Goal: Information Seeking & Learning: Learn about a topic

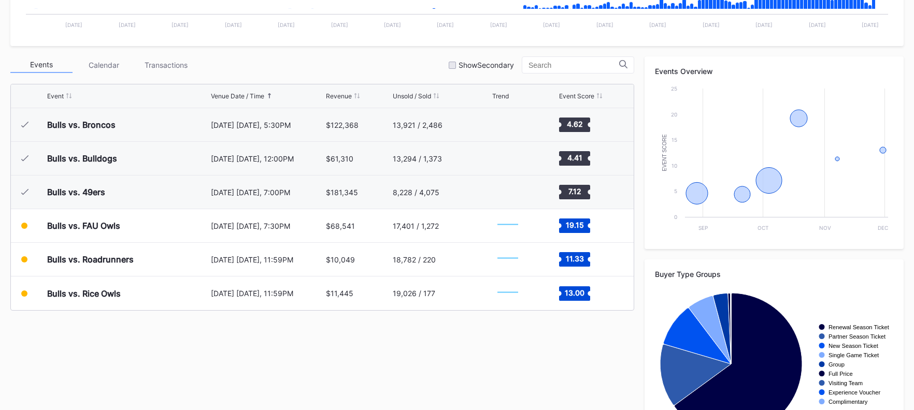
scroll to position [333, 0]
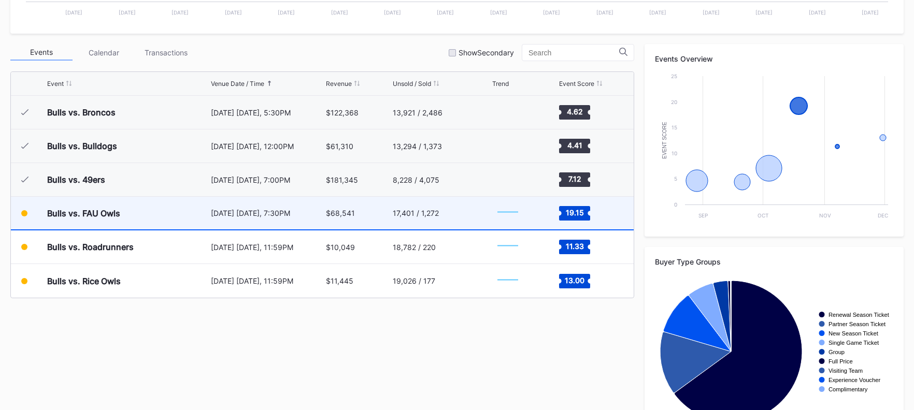
click at [167, 217] on div "Bulls vs. FAU Owls" at bounding box center [127, 213] width 161 height 33
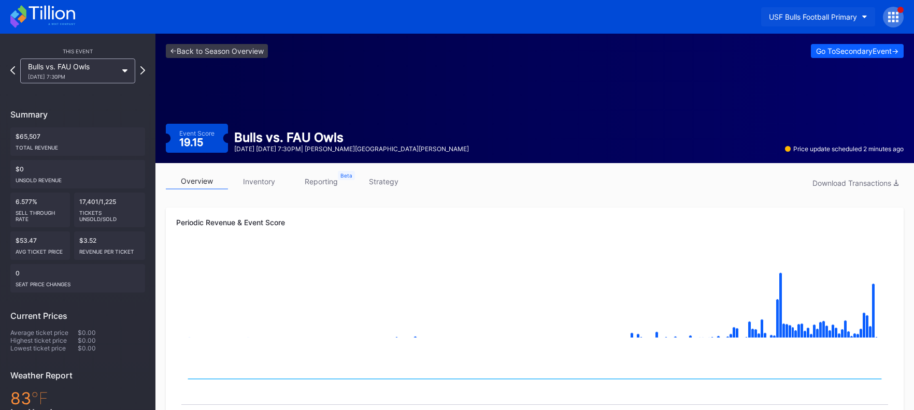
click at [836, 19] on div "USF Bulls Football Primary" at bounding box center [813, 16] width 88 height 9
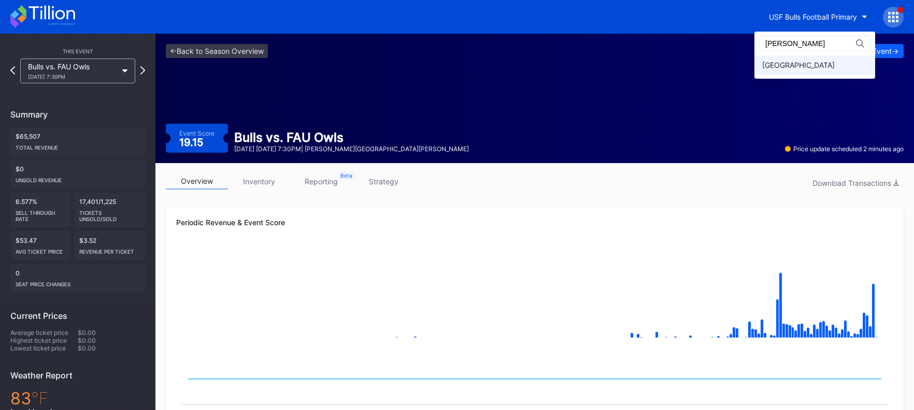
type input "fred"
click at [799, 64] on div "[GEOGRAPHIC_DATA]" at bounding box center [798, 65] width 73 height 9
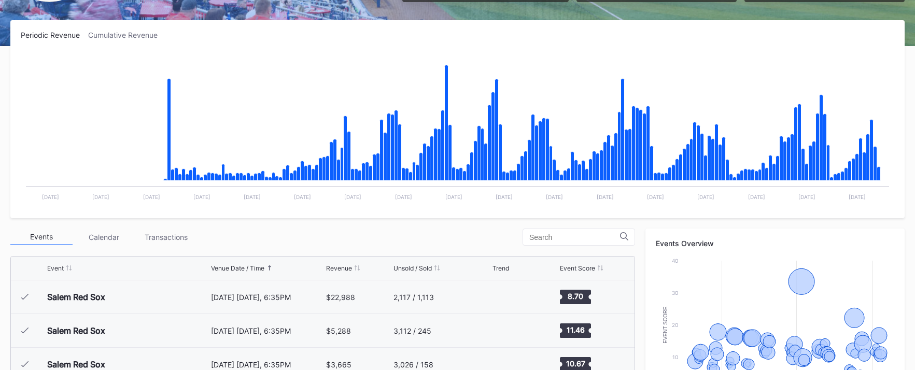
scroll to position [150, 0]
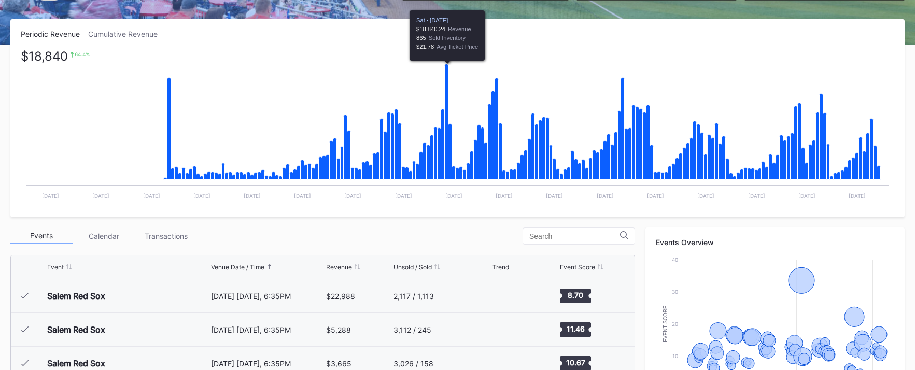
click at [445, 162] on icon "Chart title" at bounding box center [447, 122] width 4 height 116
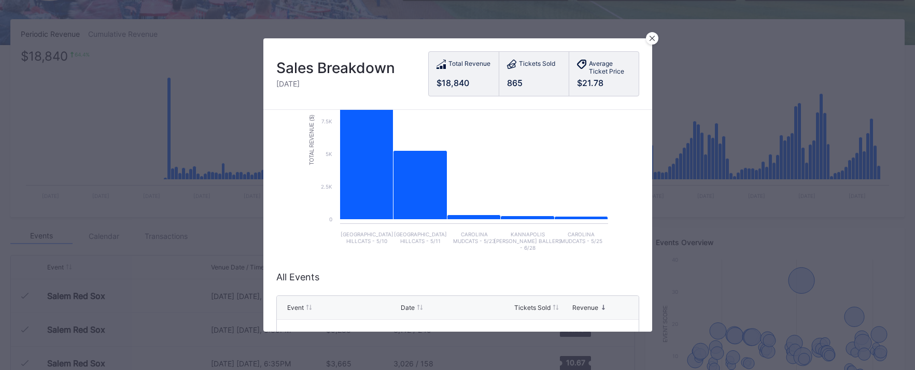
scroll to position [93, 0]
click at [657, 40] on div at bounding box center [652, 38] width 12 height 12
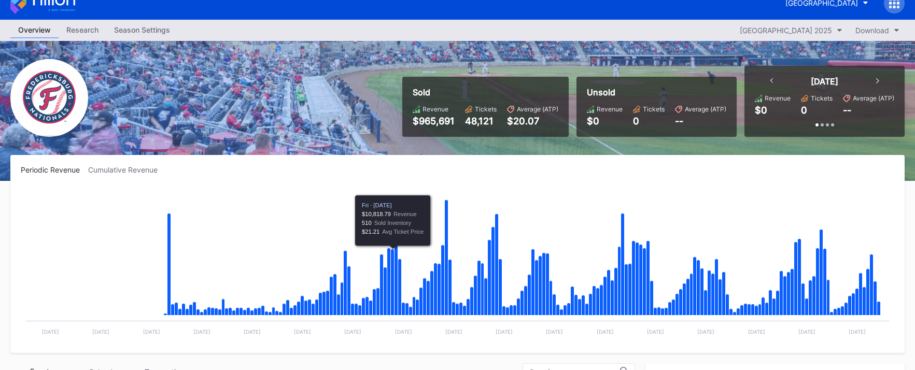
scroll to position [12, 0]
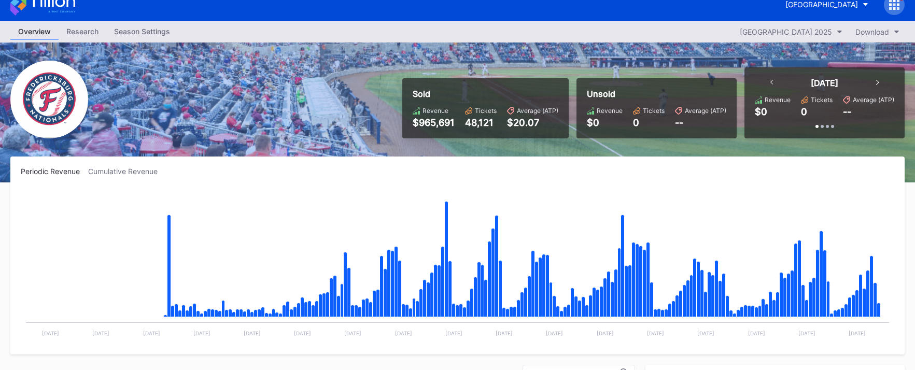
click at [137, 172] on div "Cumulative Revenue" at bounding box center [127, 171] width 78 height 9
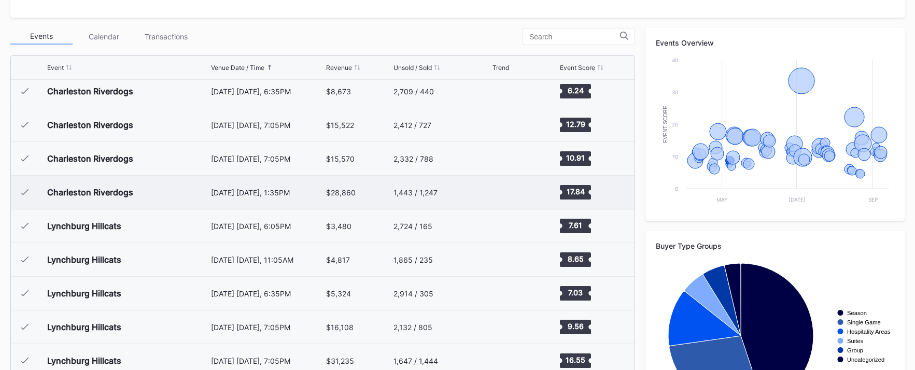
scroll to position [275, 0]
click at [218, 190] on div "April 27 Sunday, 1:35PM" at bounding box center [267, 192] width 113 height 9
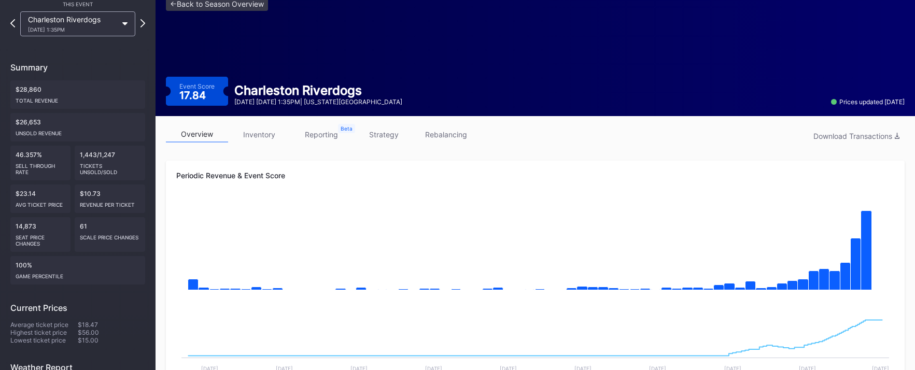
scroll to position [29, 0]
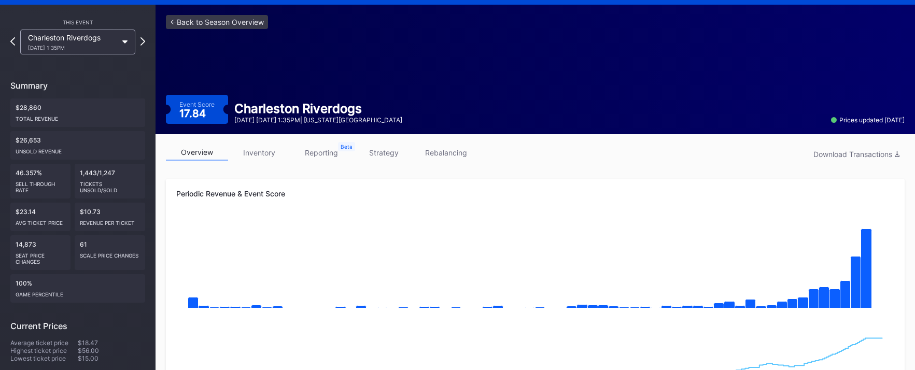
click at [199, 29] on div "<- Back to Season Overview Event Score 17.84 Charleston Riverdogs April 27 Sund…" at bounding box center [534, 70] width 759 height 130
click at [209, 19] on link "<- Back to Season Overview" at bounding box center [217, 22] width 102 height 14
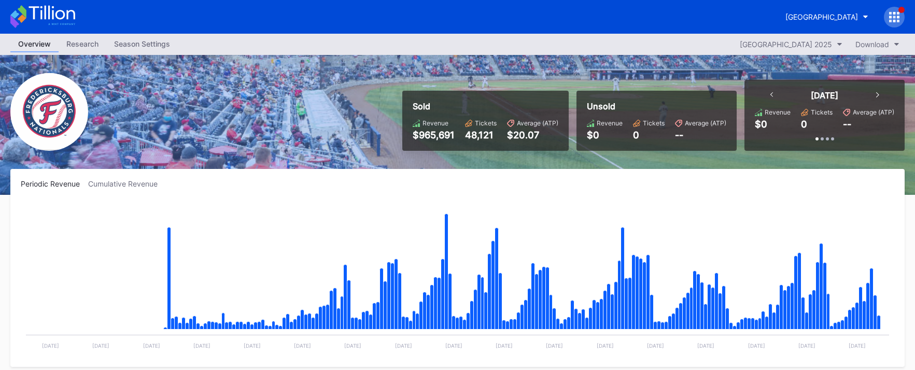
click at [132, 44] on div "Season Settings" at bounding box center [142, 43] width 72 height 15
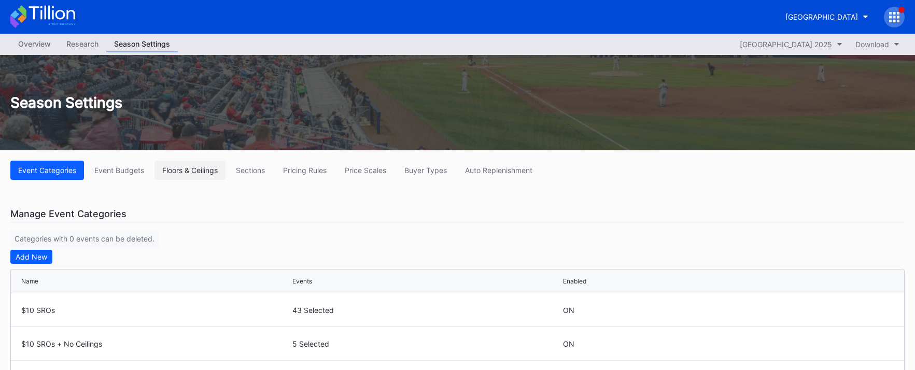
click at [174, 166] on div "Floors & Ceilings" at bounding box center [189, 170] width 55 height 9
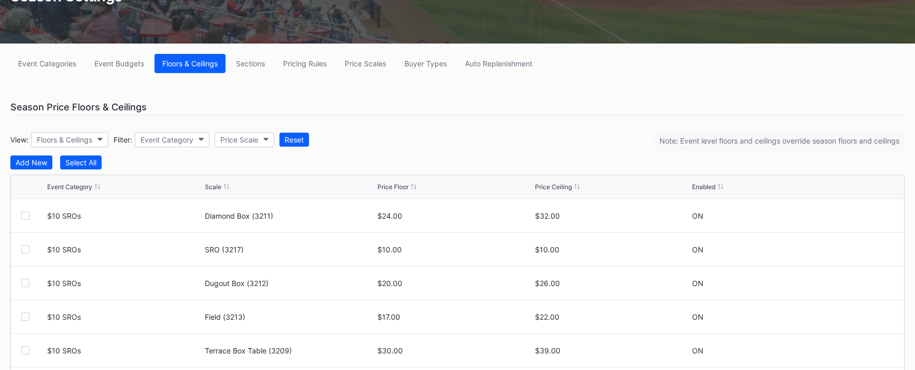
scroll to position [92, 0]
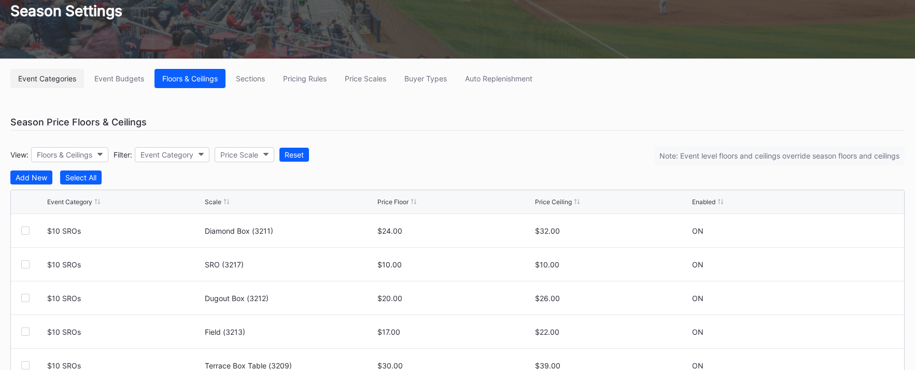
click at [46, 82] on div "Event Categories" at bounding box center [47, 78] width 58 height 9
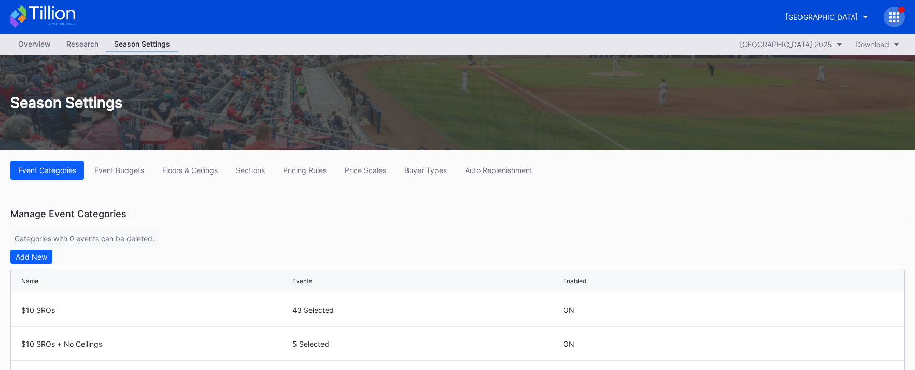
click at [36, 46] on div "Overview" at bounding box center [34, 43] width 48 height 15
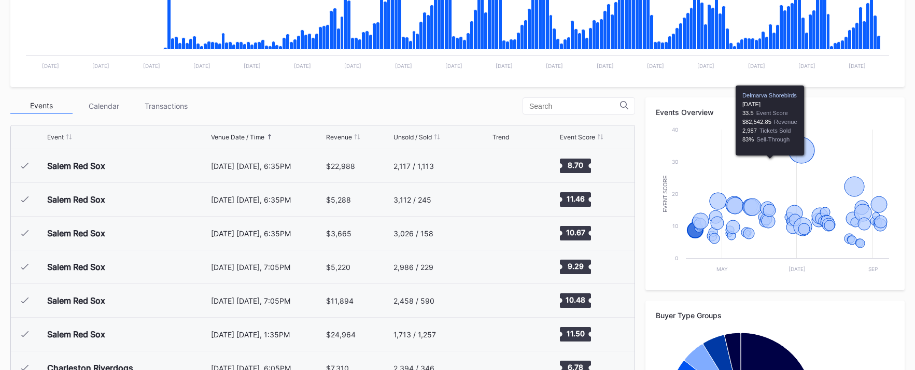
scroll to position [280, 0]
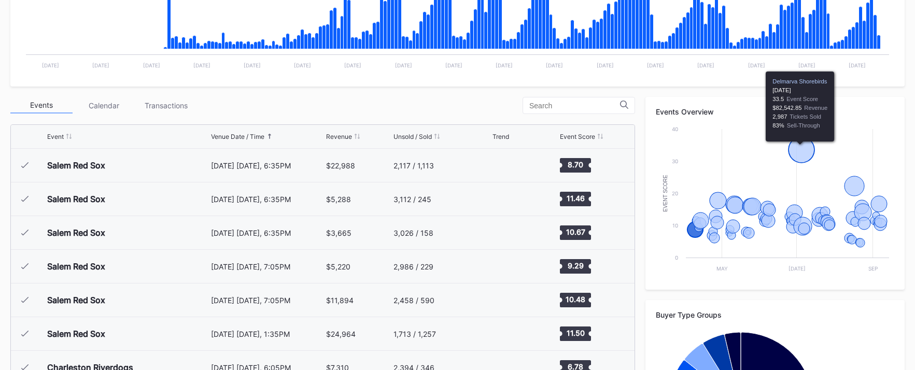
click at [793, 146] on icon "Chart title" at bounding box center [801, 150] width 26 height 26
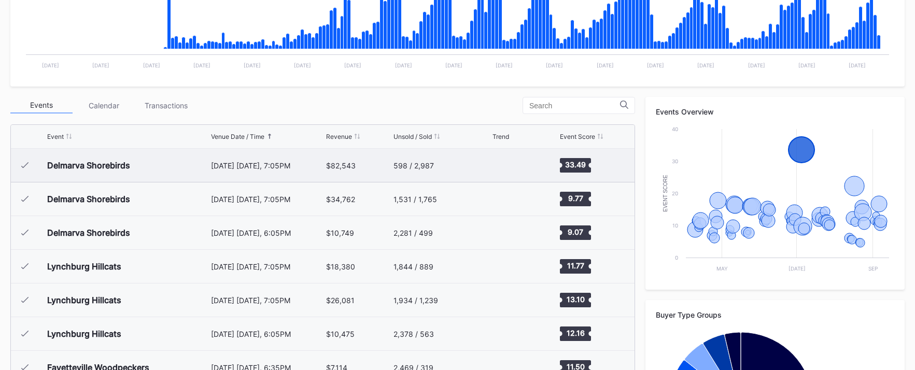
click at [407, 163] on div "598 / 2,987" at bounding box center [413, 165] width 40 height 9
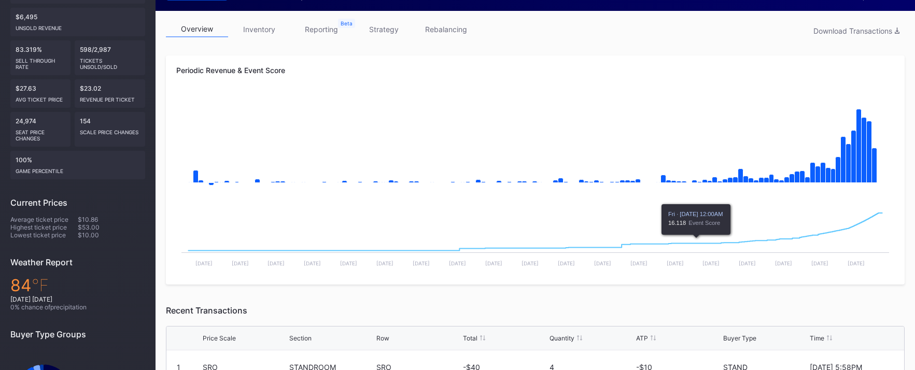
scroll to position [154, 0]
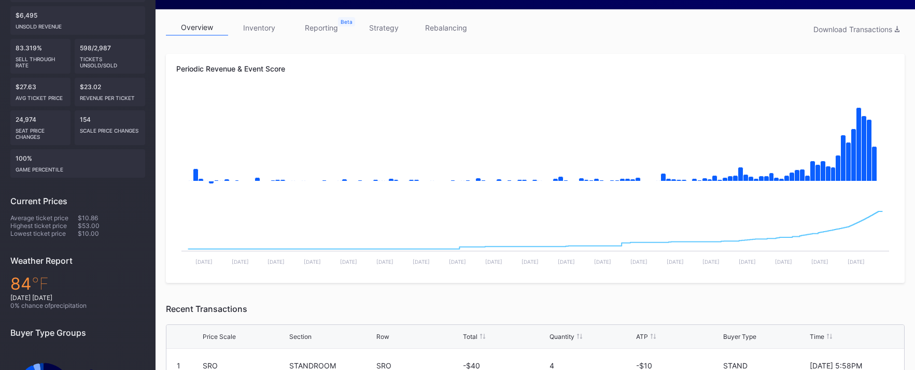
click at [263, 30] on link "inventory" at bounding box center [259, 28] width 62 height 16
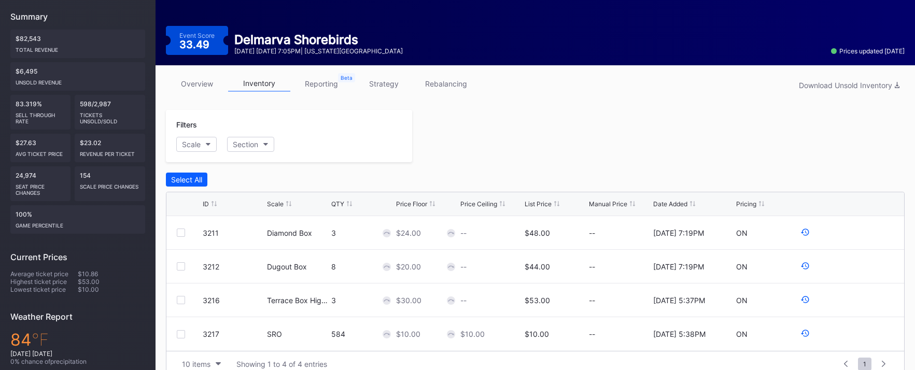
scroll to position [83, 0]
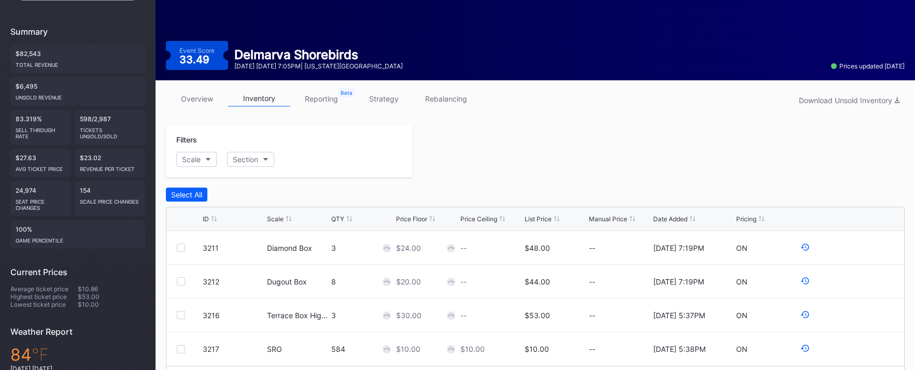
click at [385, 99] on link "strategy" at bounding box center [383, 99] width 62 height 16
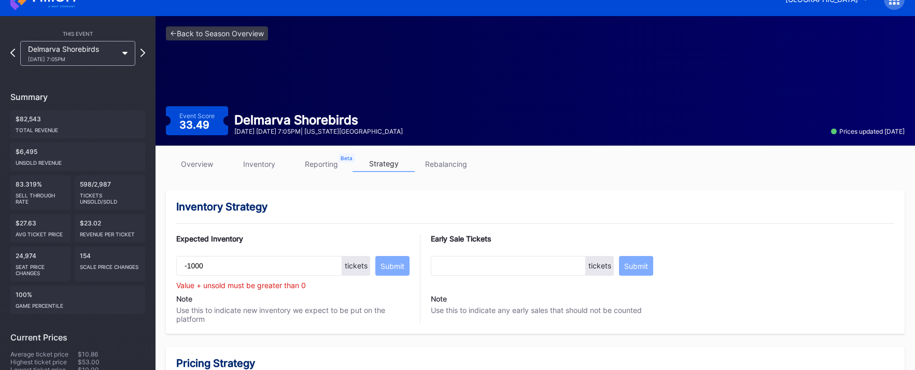
scroll to position [13, 0]
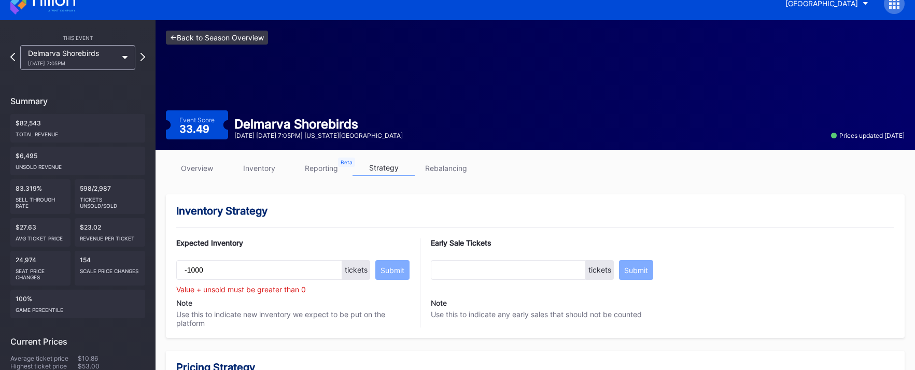
click at [217, 38] on link "<- Back to Season Overview" at bounding box center [217, 38] width 102 height 14
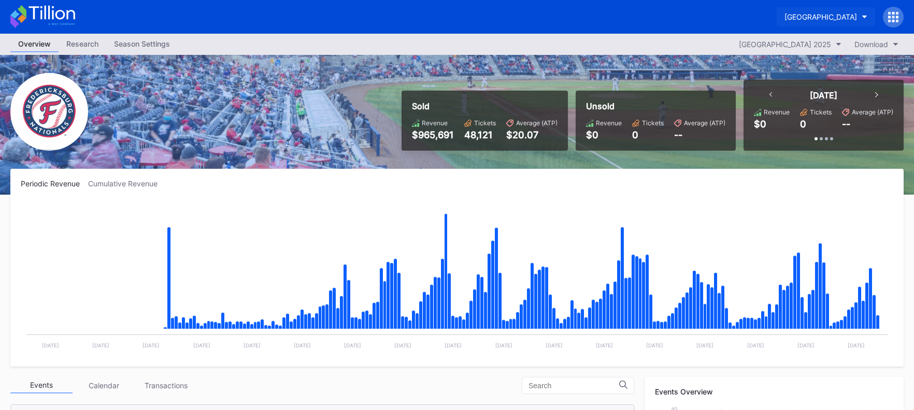
click at [794, 15] on div "[GEOGRAPHIC_DATA]" at bounding box center [821, 16] width 73 height 9
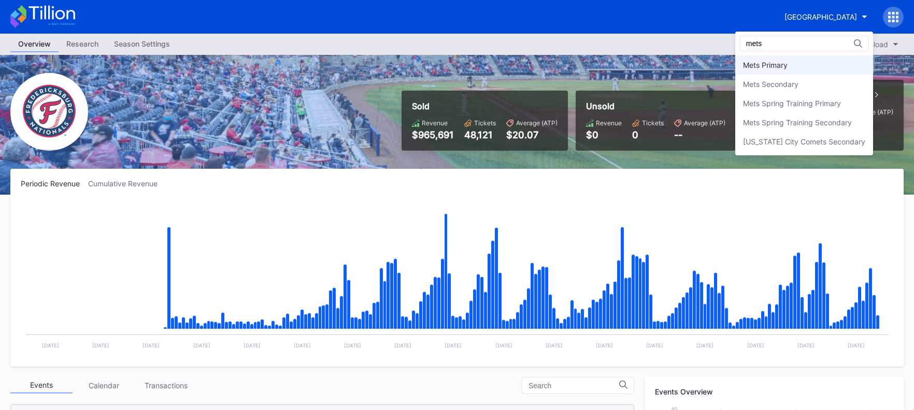
type input "mets"
click at [758, 61] on div "Mets Primary" at bounding box center [765, 65] width 45 height 9
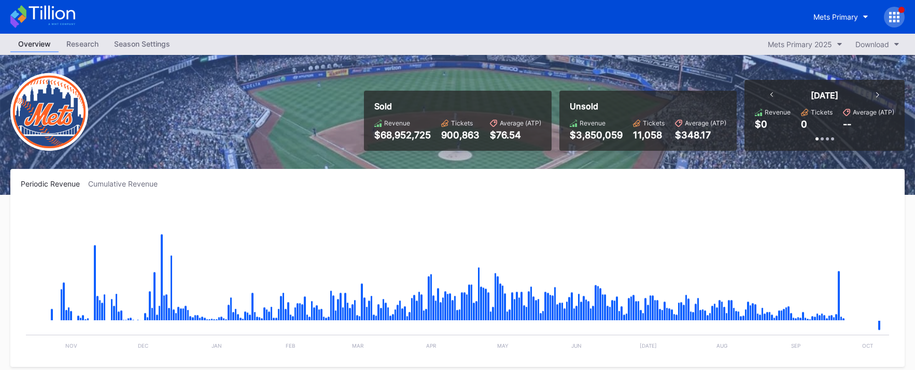
click at [145, 187] on div "Cumulative Revenue" at bounding box center [127, 183] width 78 height 9
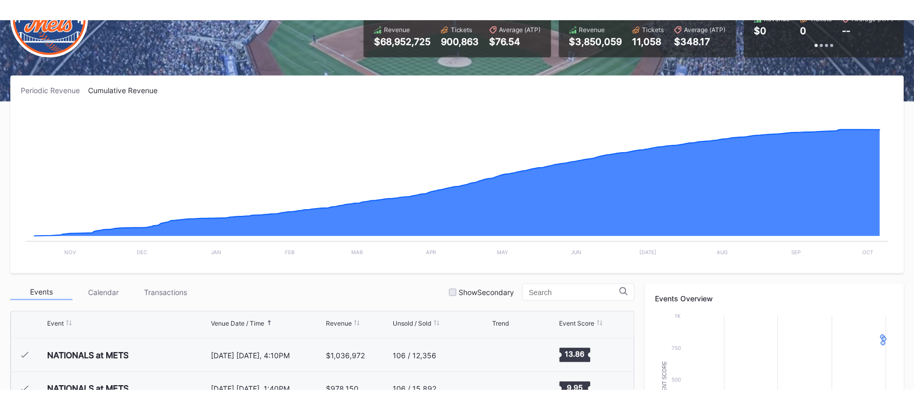
scroll to position [2624, 0]
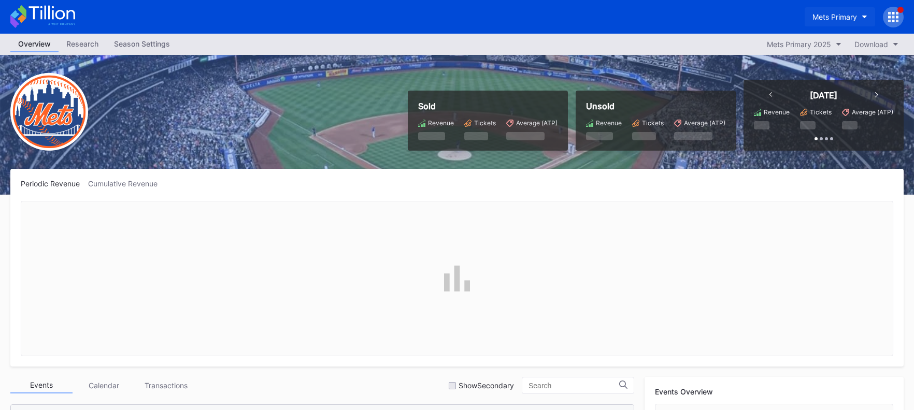
scroll to position [2624, 0]
click at [844, 19] on div "Mets Primary" at bounding box center [835, 16] width 45 height 9
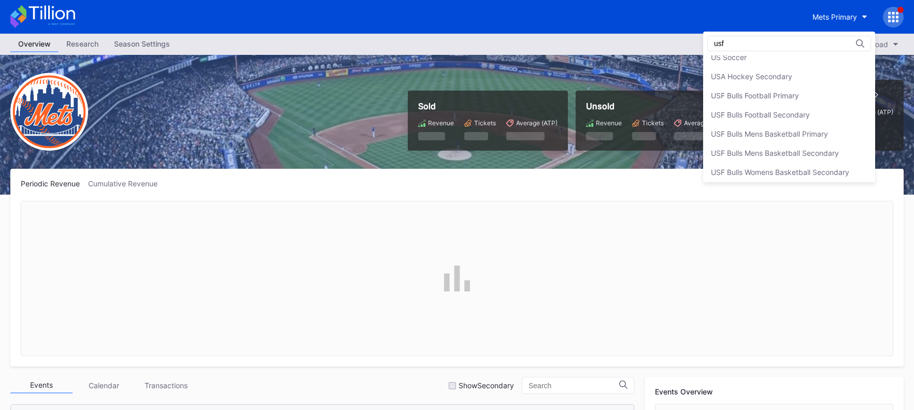
scroll to position [0, 0]
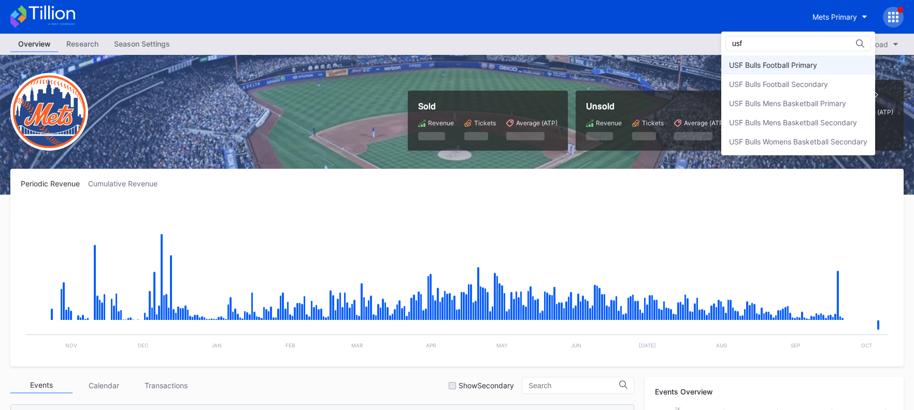
type input "usf"
click at [794, 62] on div "USF Bulls Football Primary" at bounding box center [773, 65] width 88 height 9
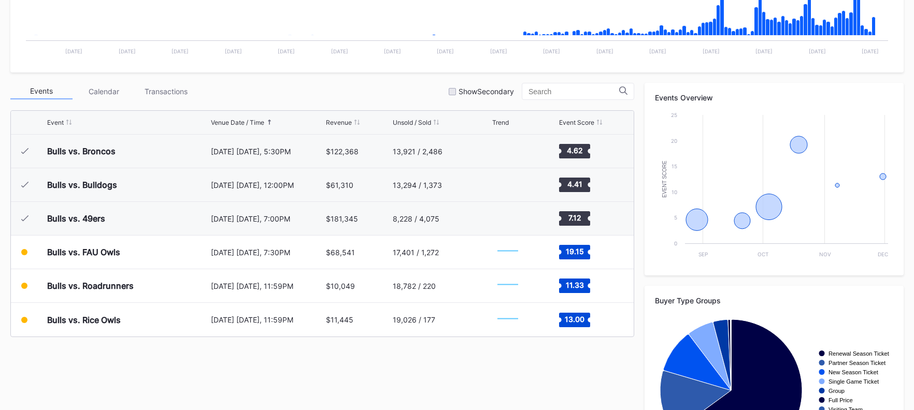
scroll to position [297, 0]
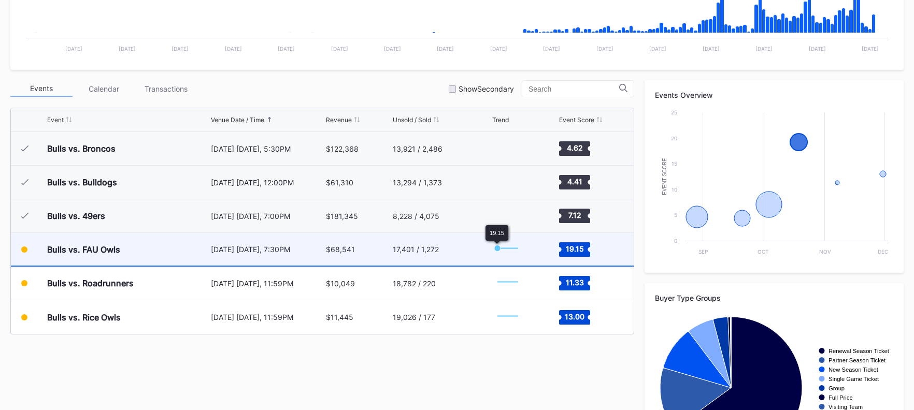
click at [502, 248] on icon "Chart title" at bounding box center [508, 248] width 20 height 0
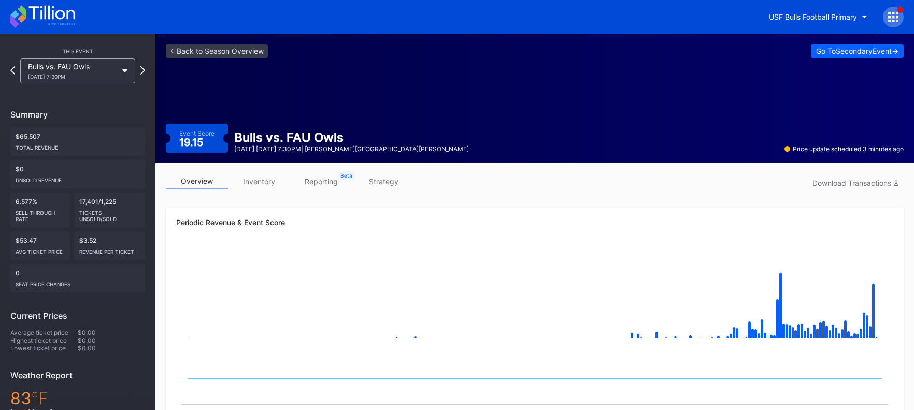
click at [263, 179] on link "inventory" at bounding box center [259, 182] width 62 height 16
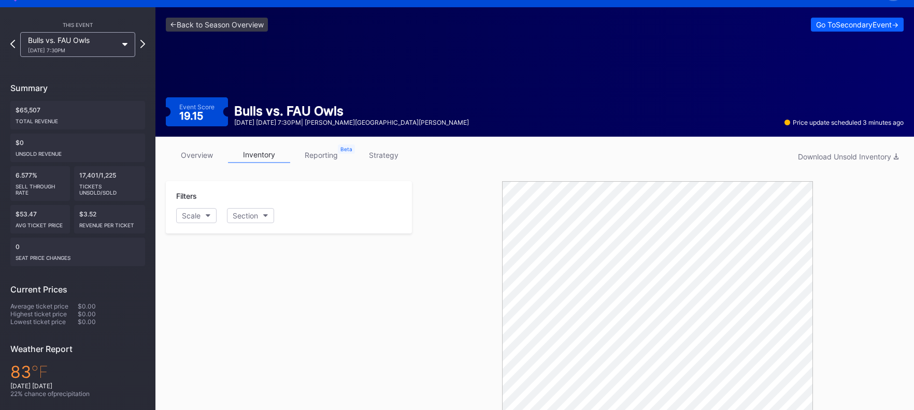
scroll to position [64, 0]
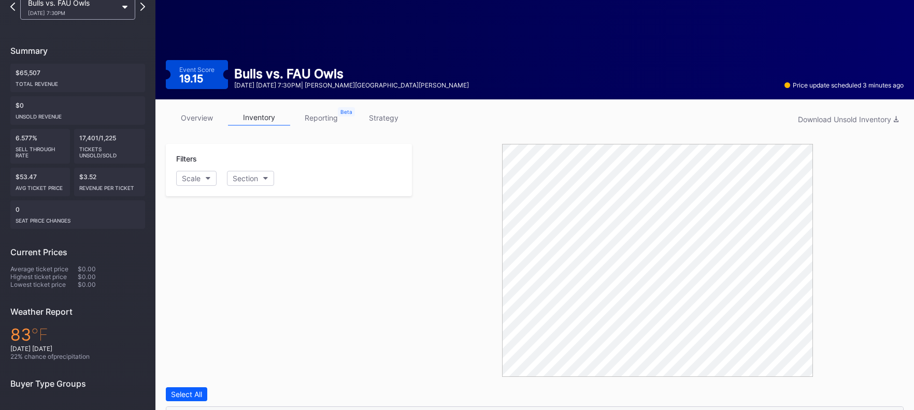
click at [201, 120] on link "overview" at bounding box center [197, 118] width 62 height 16
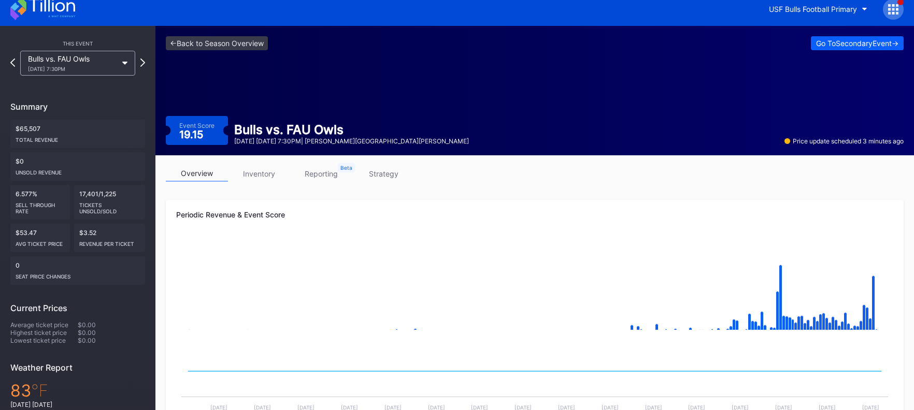
scroll to position [8, 0]
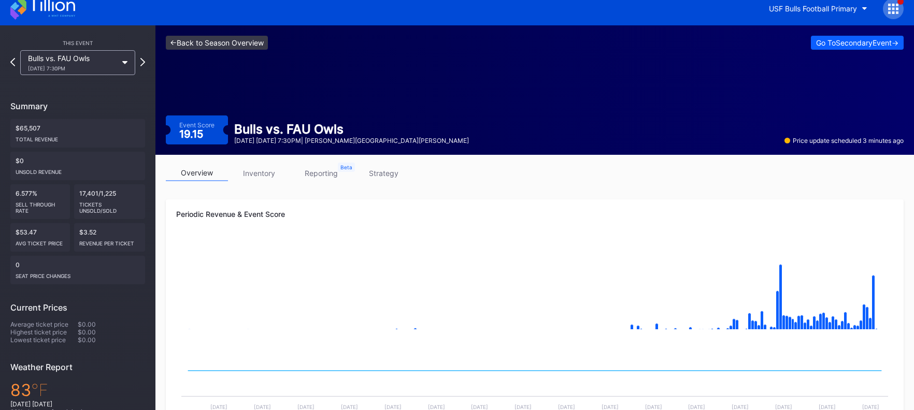
click at [222, 40] on link "<- Back to Season Overview" at bounding box center [217, 43] width 102 height 14
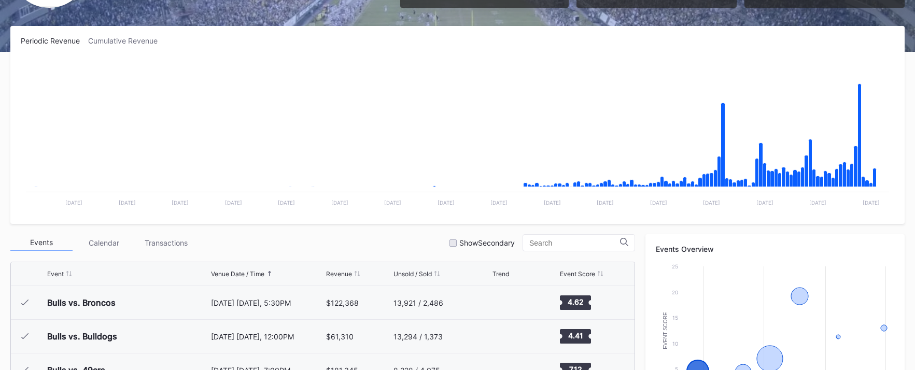
scroll to position [145, 0]
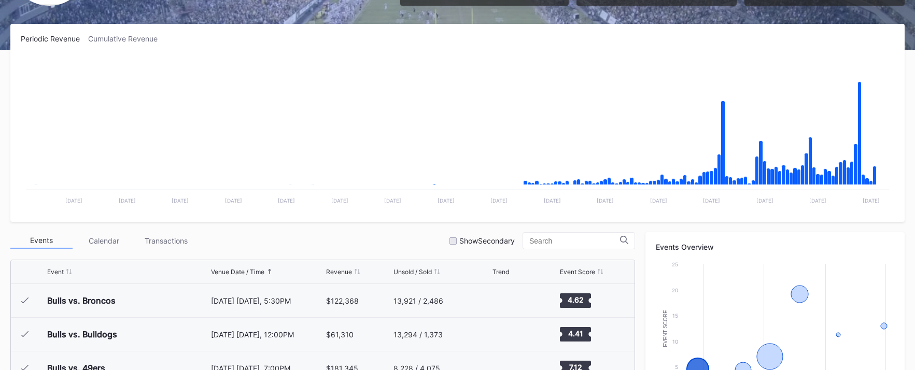
click at [461, 244] on div "Events Calendar Transactions Show Secondary" at bounding box center [322, 240] width 624 height 17
click at [457, 243] on div at bounding box center [452, 240] width 7 height 7
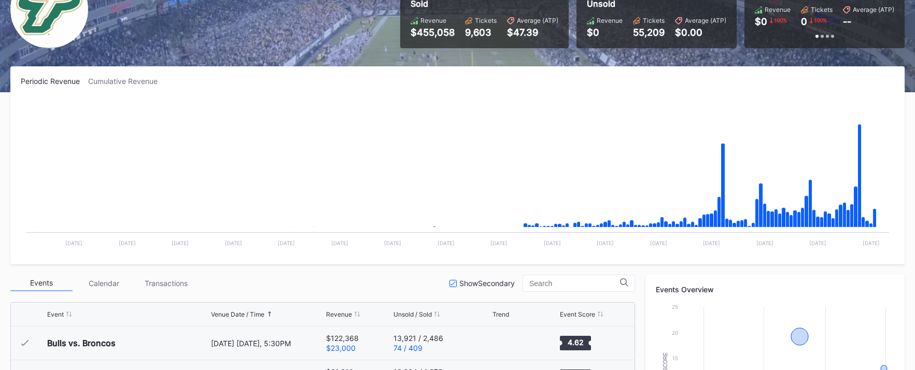
scroll to position [102, 0]
